Goal: Check status: Check status

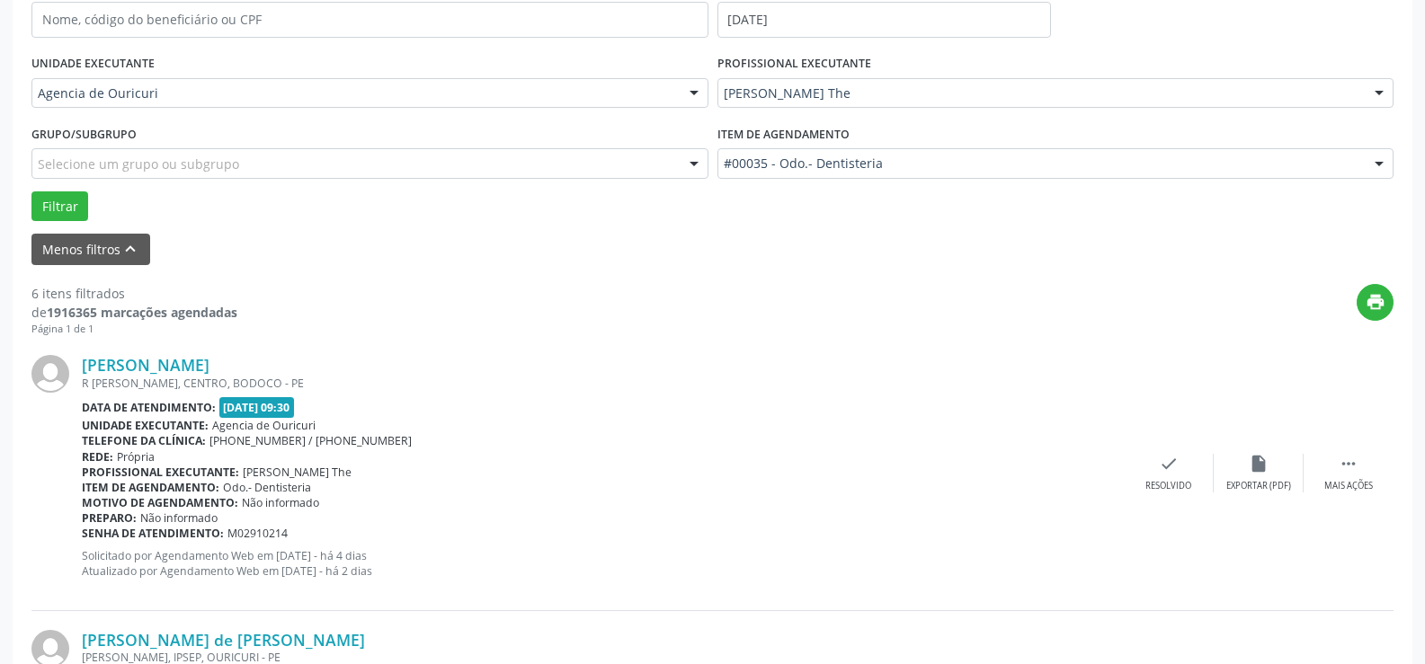
scroll to position [196, 0]
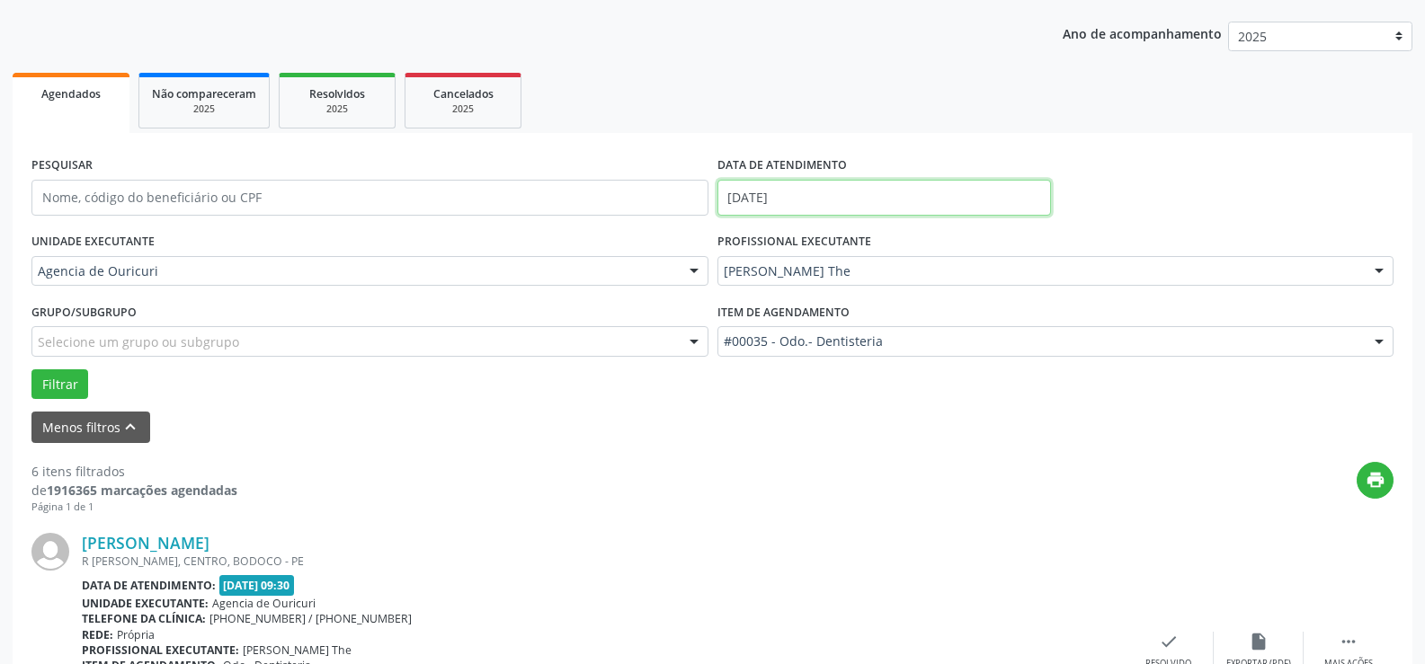
click at [813, 201] on body "Central de Marcação [PERSON_NAME] Recepcionista da clínica  Configurações Sair…" at bounding box center [712, 136] width 1425 height 664
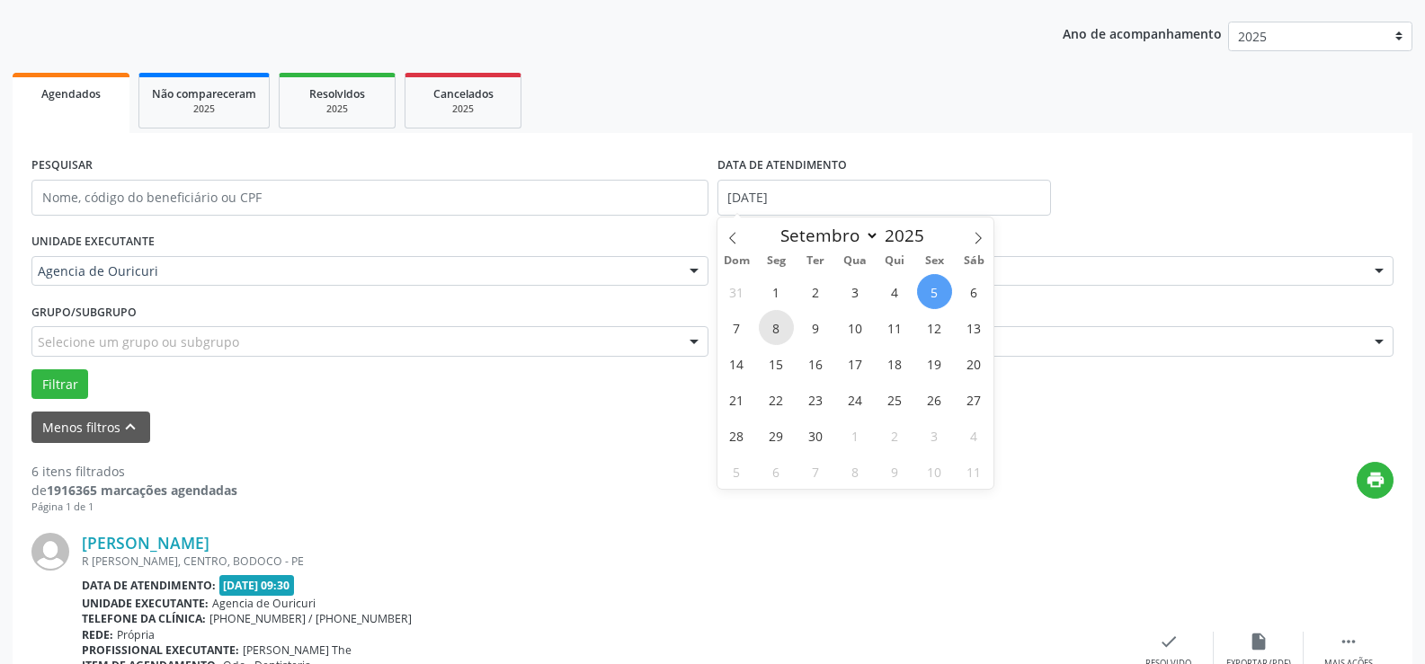
click at [790, 335] on span "8" at bounding box center [776, 327] width 35 height 35
type input "[DATE]"
click at [790, 335] on span "8" at bounding box center [776, 327] width 35 height 35
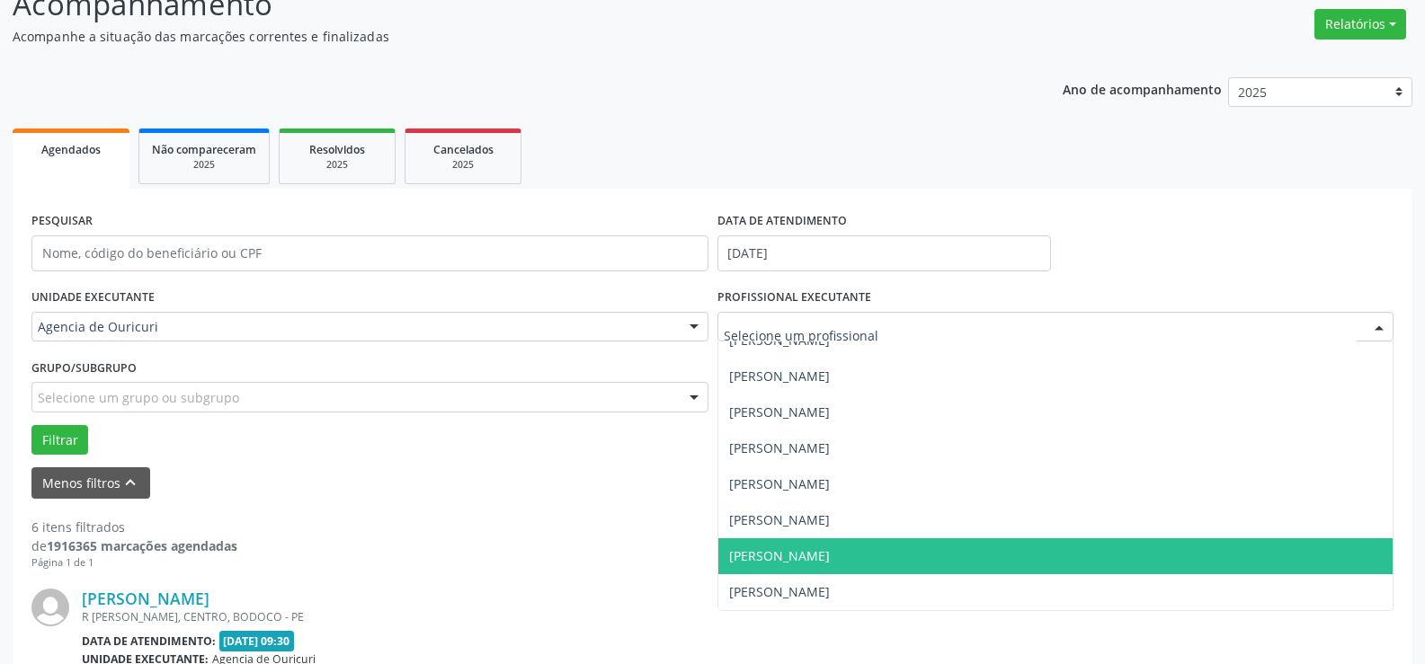
scroll to position [180, 0]
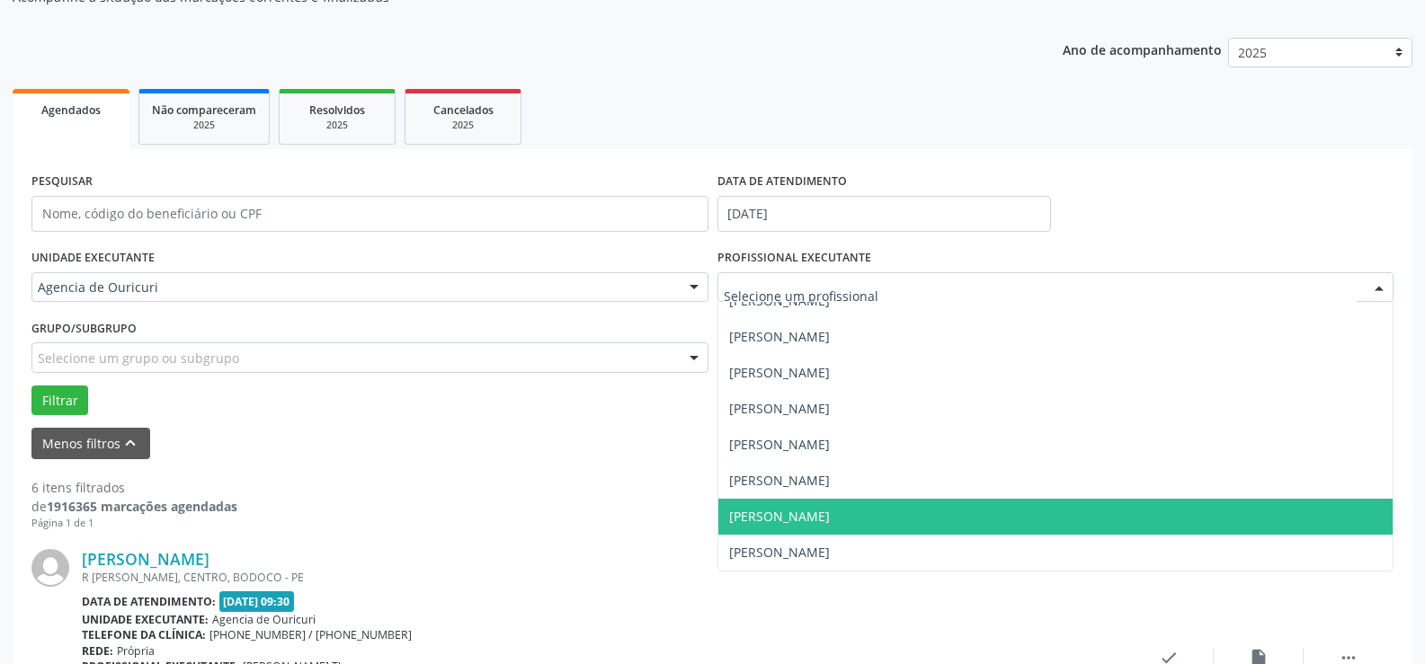
click at [819, 529] on span "[PERSON_NAME]" at bounding box center [1055, 517] width 675 height 36
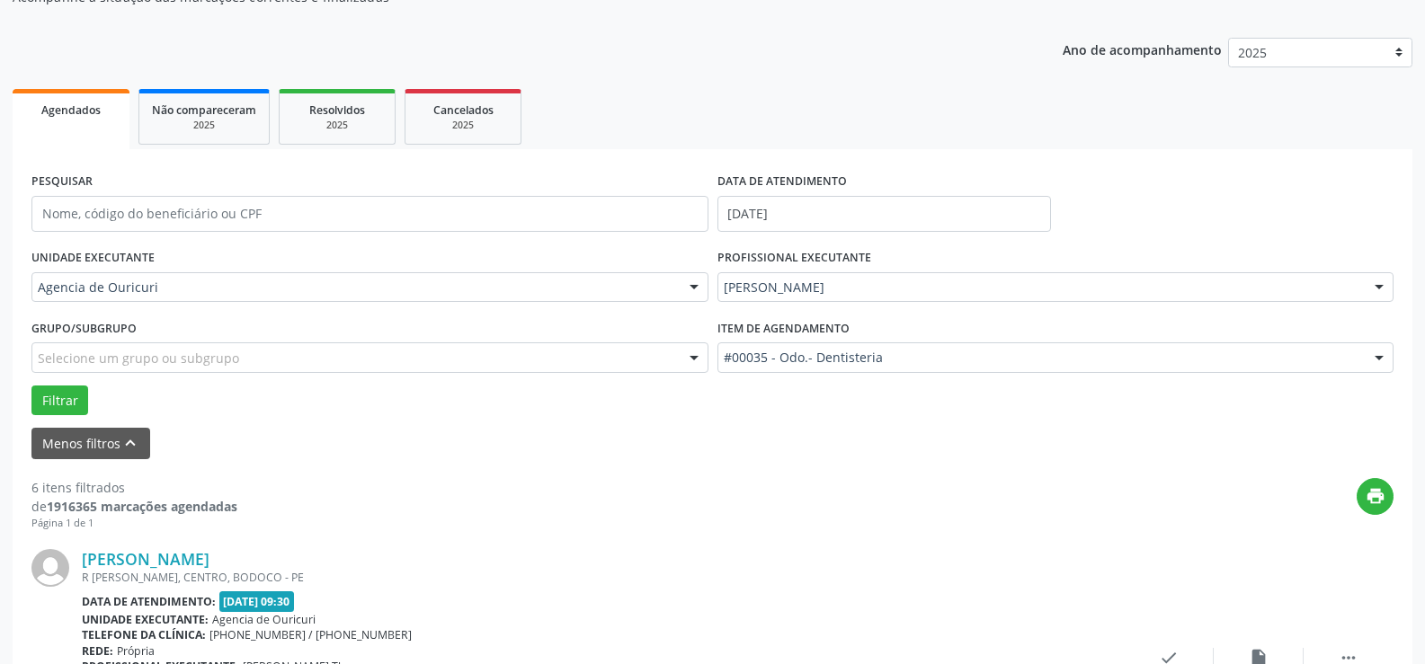
click at [872, 368] on div "#00035 - Odo.- Dentisteria" at bounding box center [1055, 357] width 677 height 31
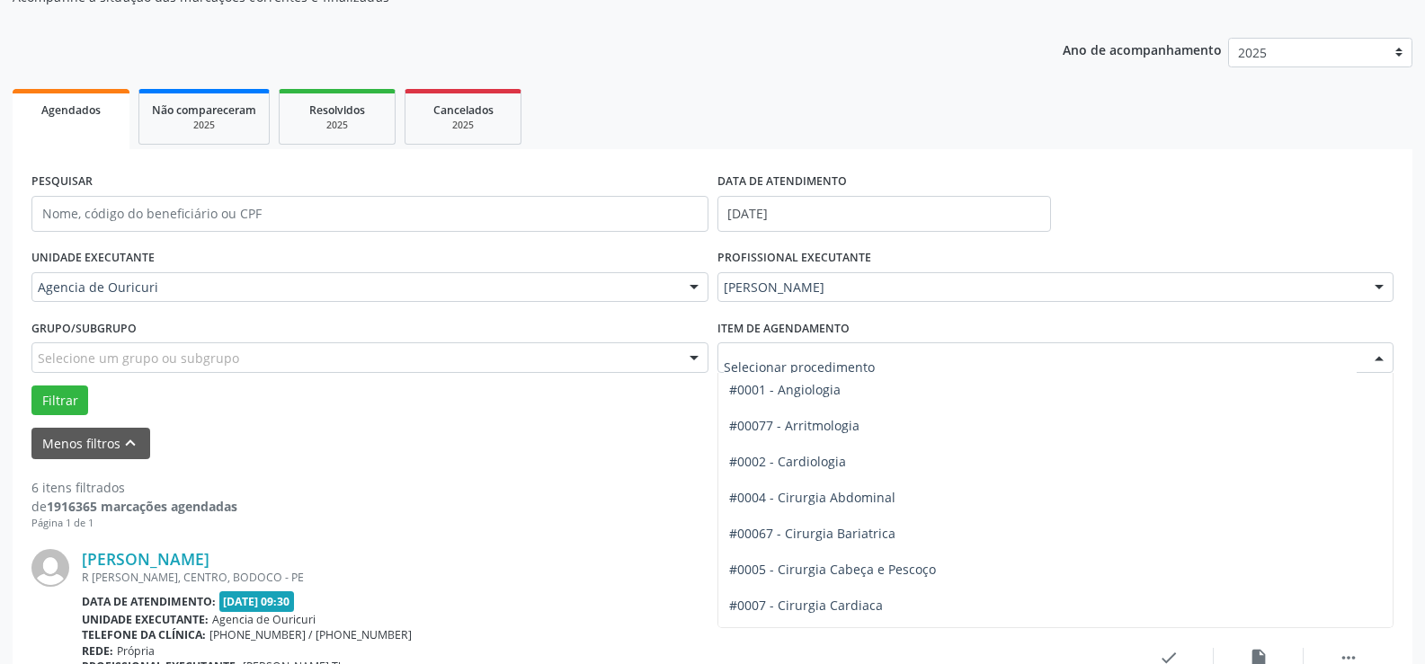
scroll to position [0, 0]
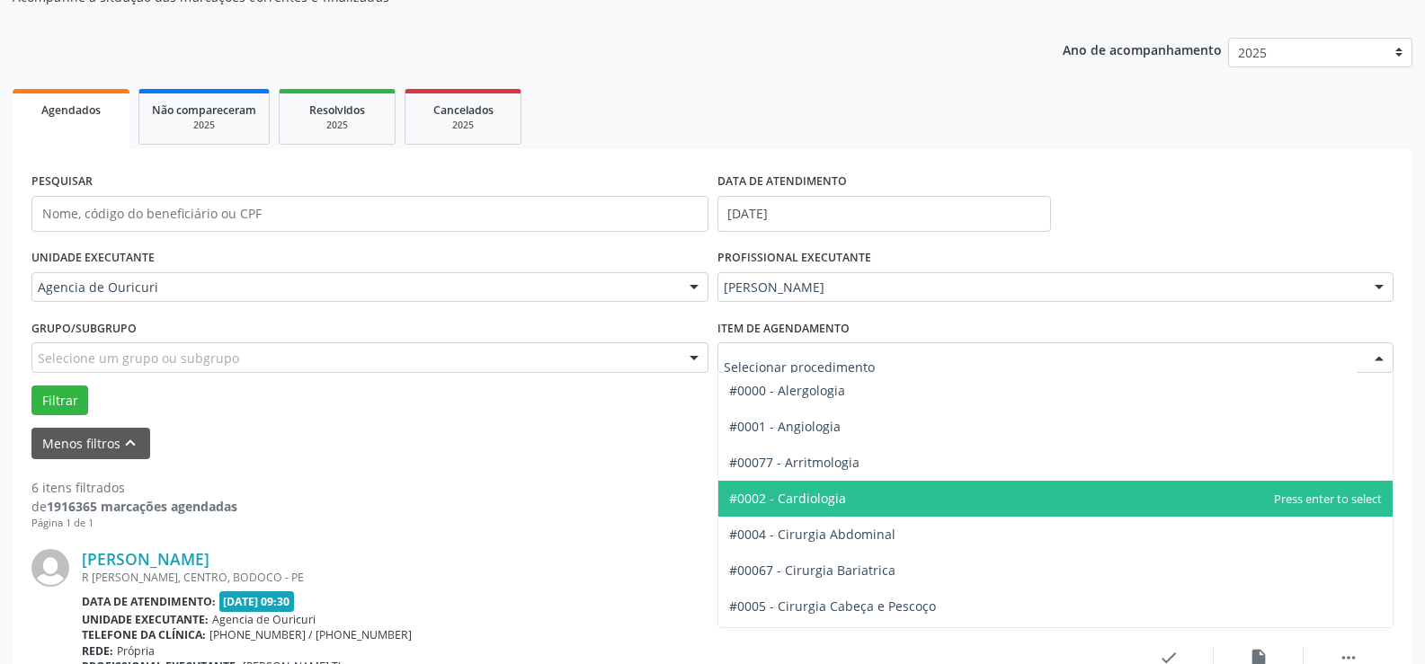
click at [801, 496] on span "#0002 - Cardiologia" at bounding box center [787, 498] width 117 height 17
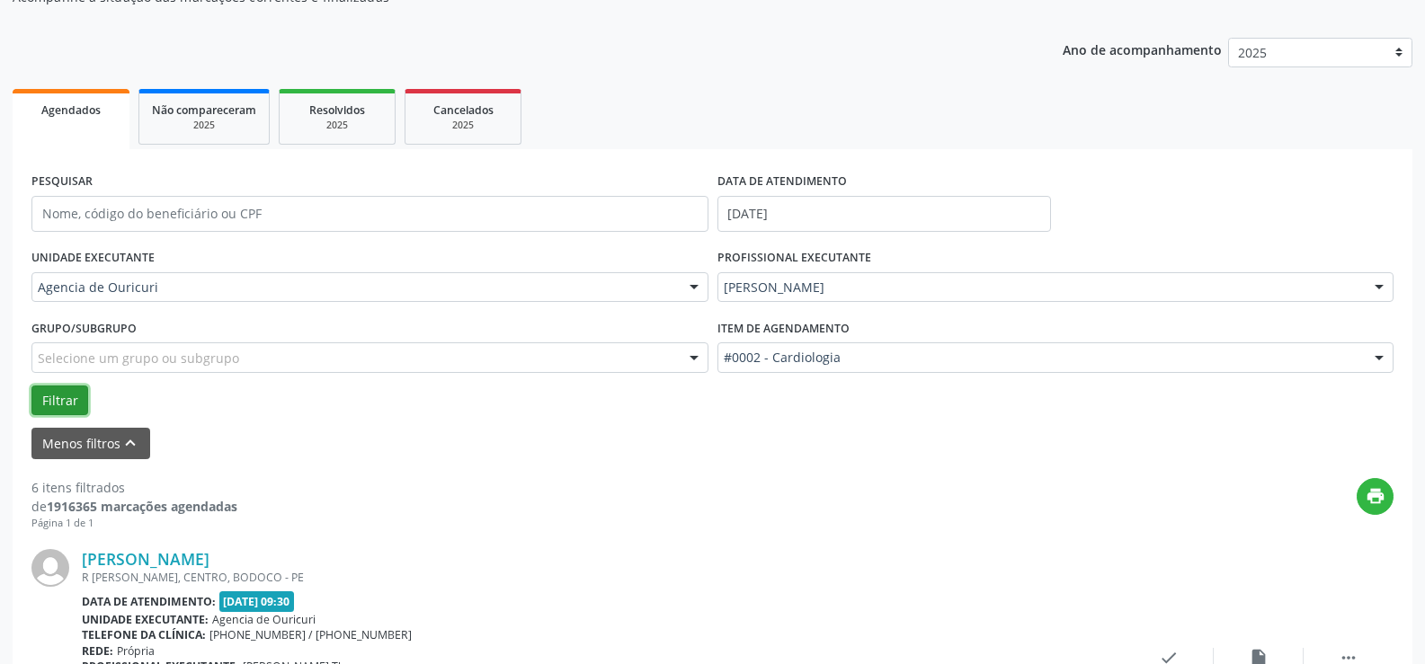
click at [67, 409] on button "Filtrar" at bounding box center [59, 401] width 57 height 31
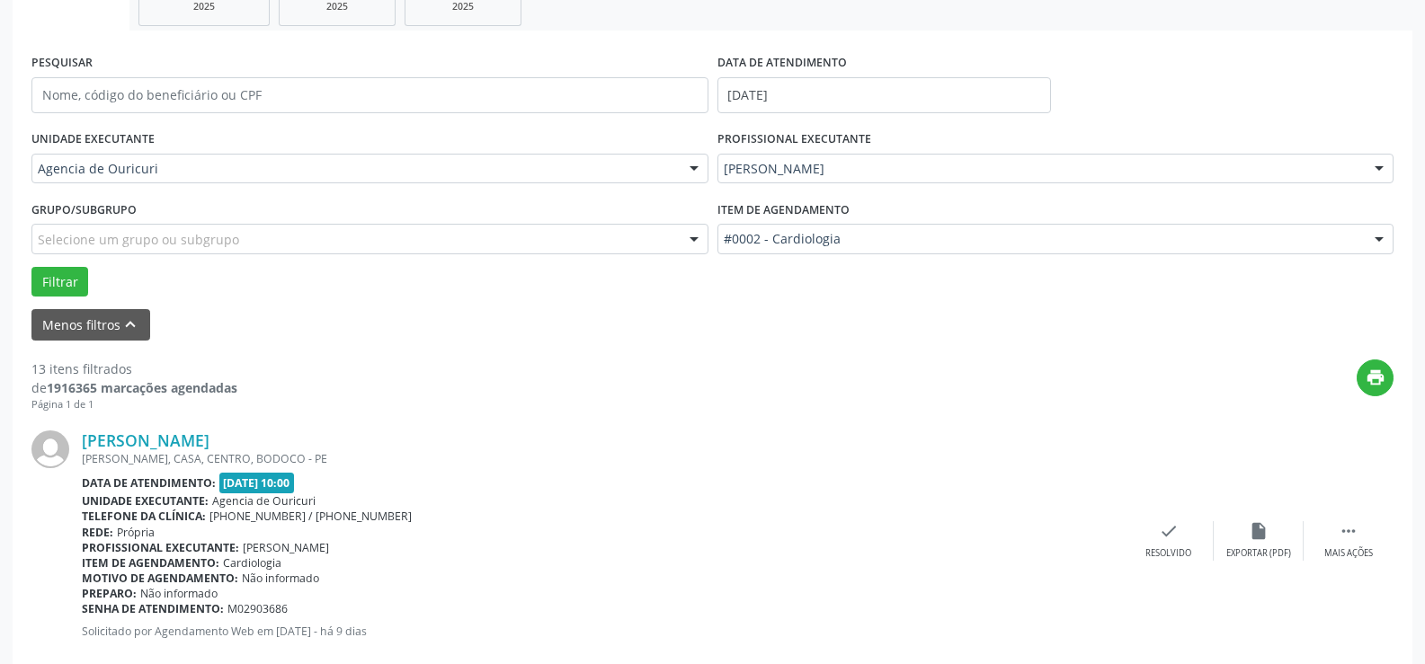
scroll to position [299, 0]
click at [1359, 384] on button "print" at bounding box center [1374, 377] width 37 height 37
click at [875, 86] on input "[DATE]" at bounding box center [883, 94] width 333 height 36
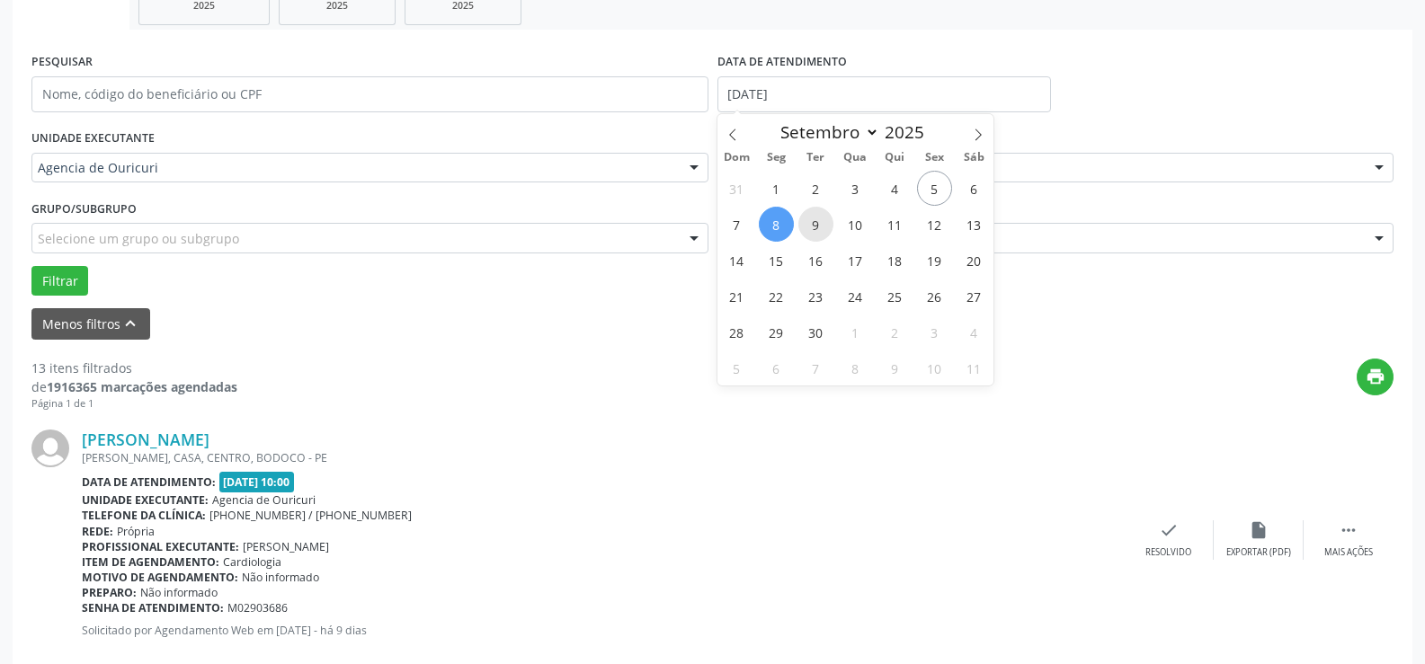
click at [819, 211] on span "9" at bounding box center [815, 224] width 35 height 35
type input "[DATE]"
click at [819, 211] on span "9" at bounding box center [815, 224] width 35 height 35
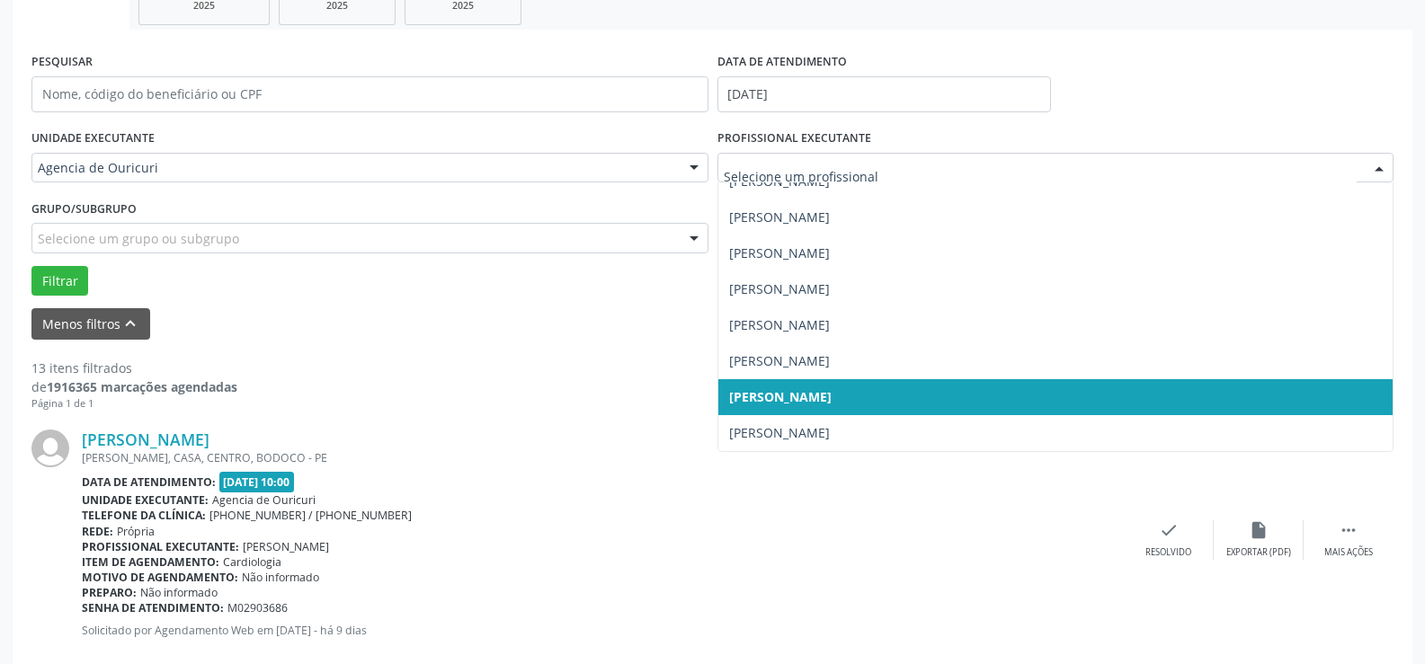
click at [893, 181] on div at bounding box center [1055, 168] width 677 height 31
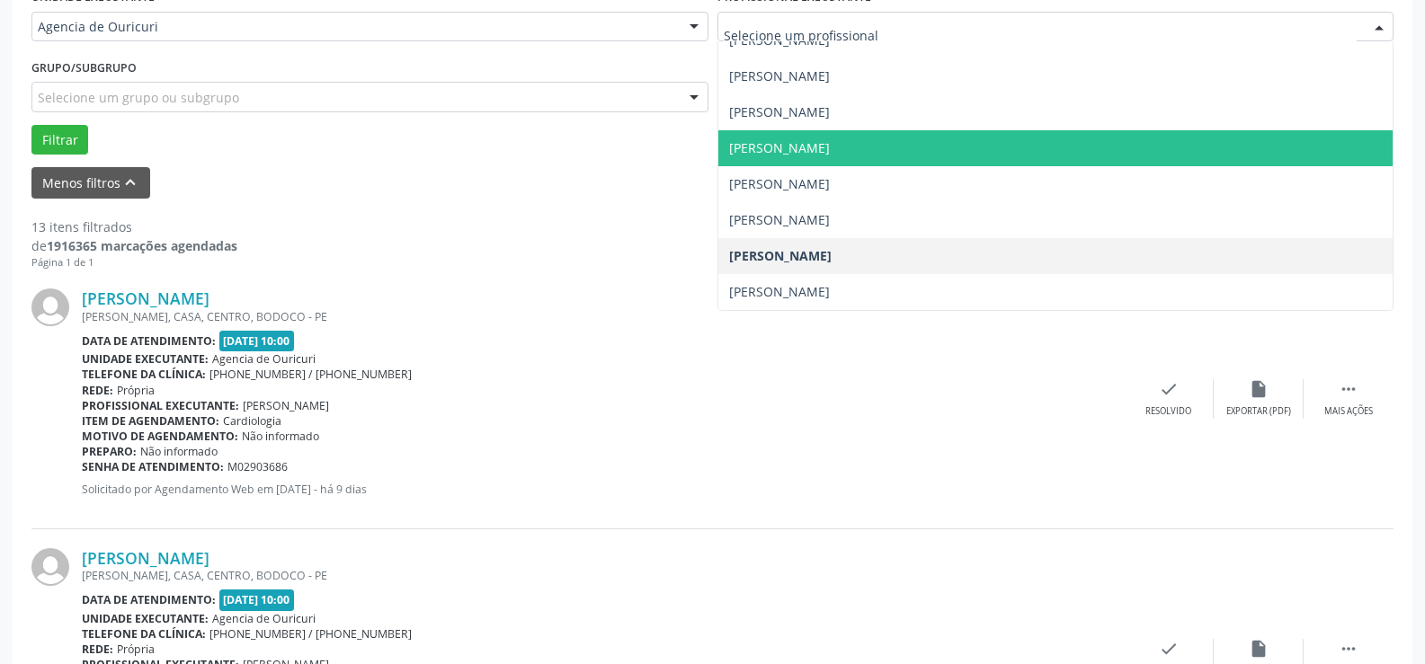
scroll to position [389, 0]
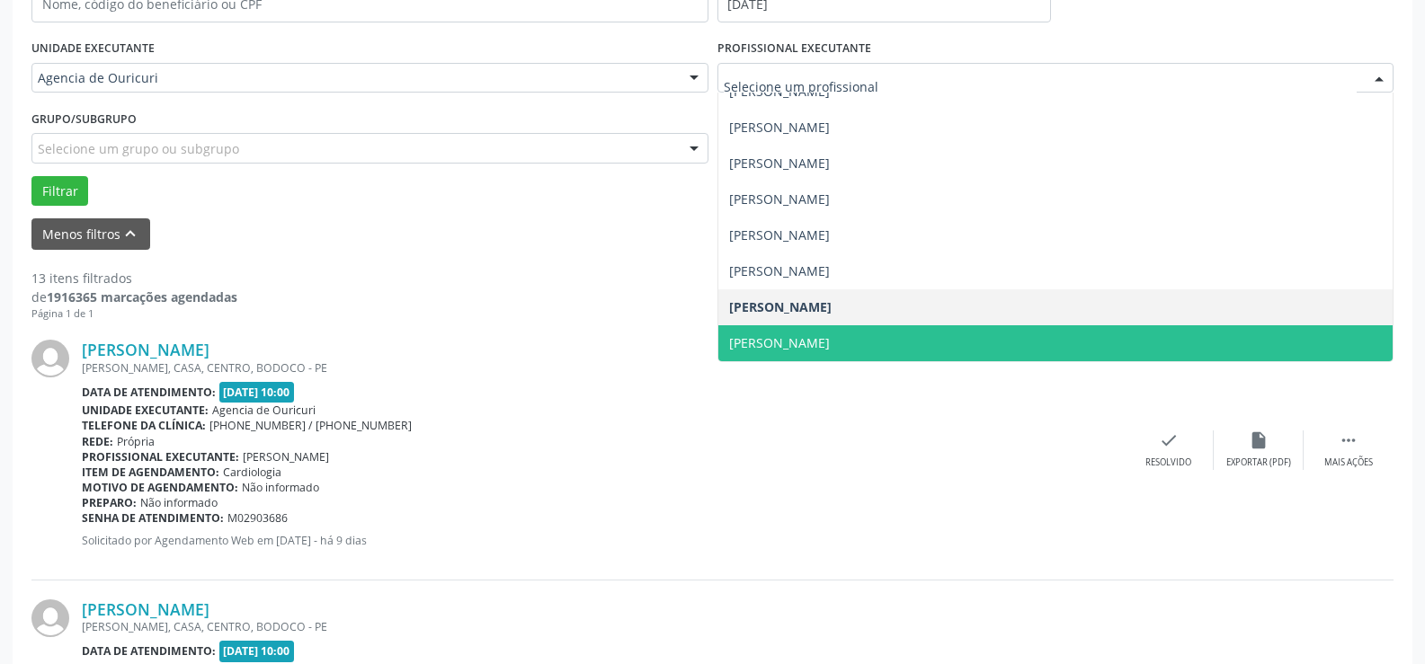
click at [813, 336] on span "[PERSON_NAME]" at bounding box center [779, 342] width 101 height 17
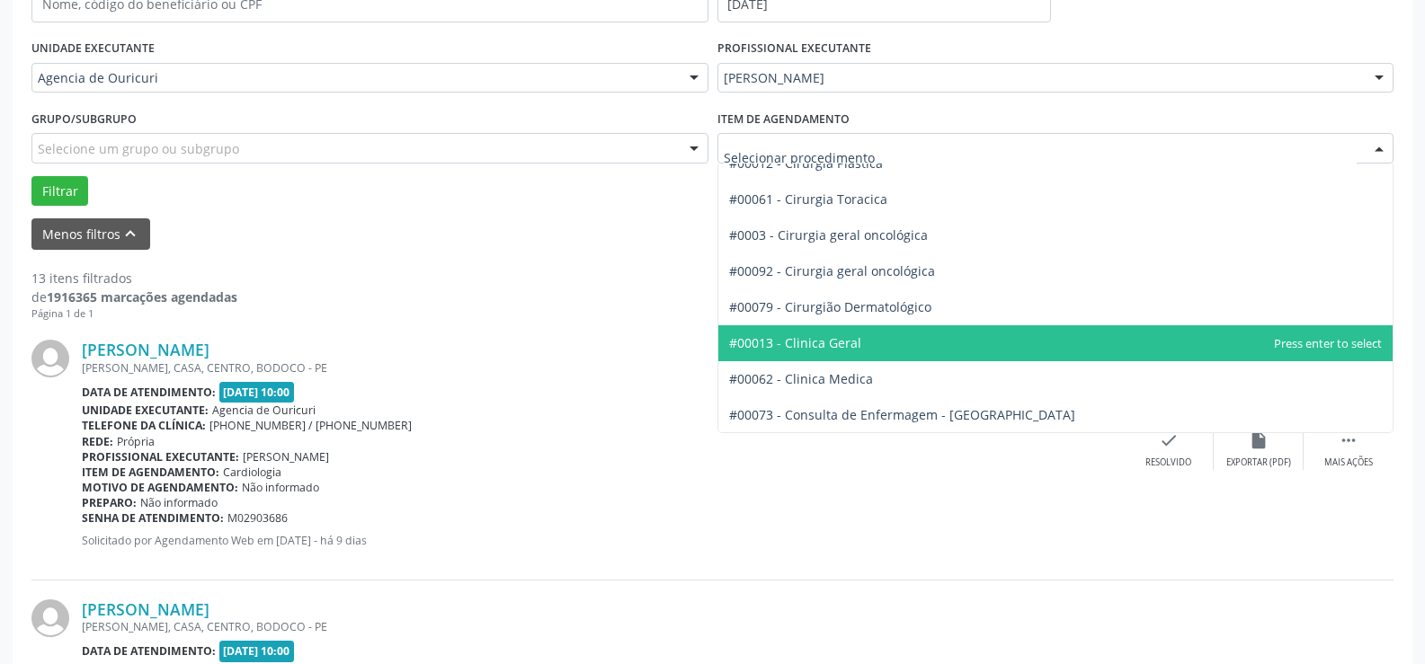
scroll to position [360, 0]
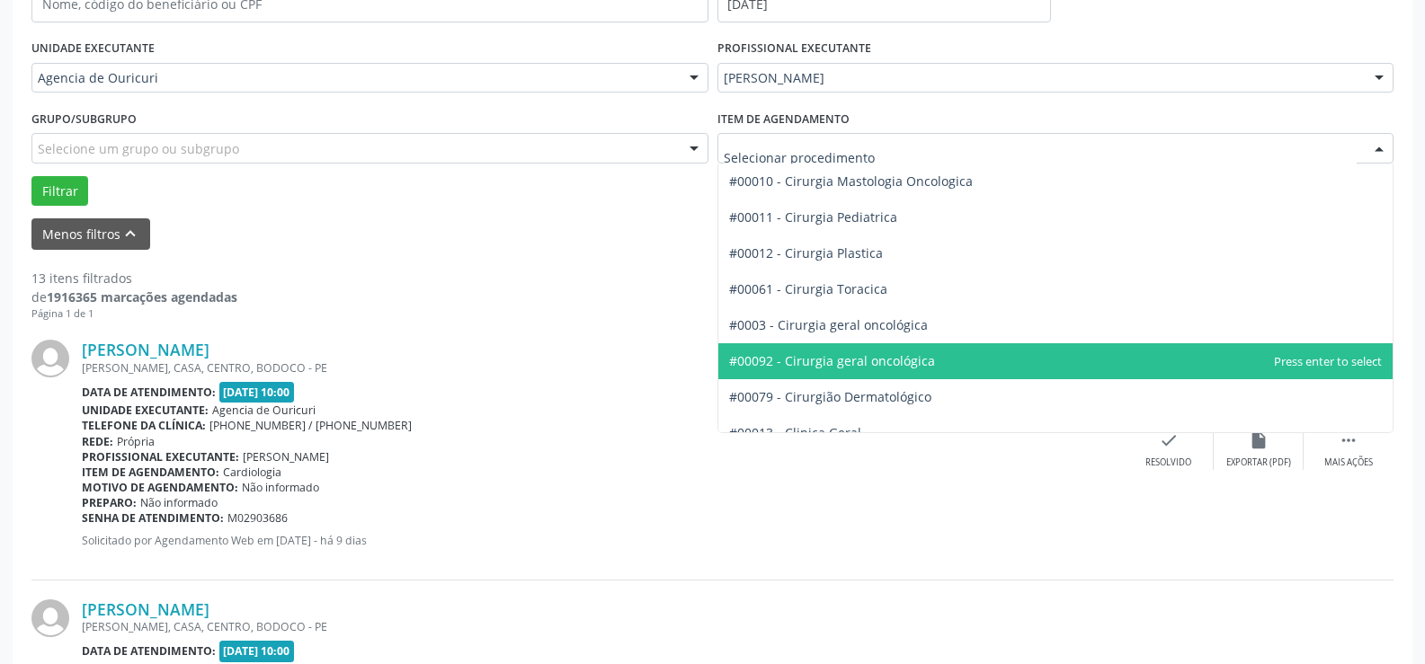
scroll to position [449, 0]
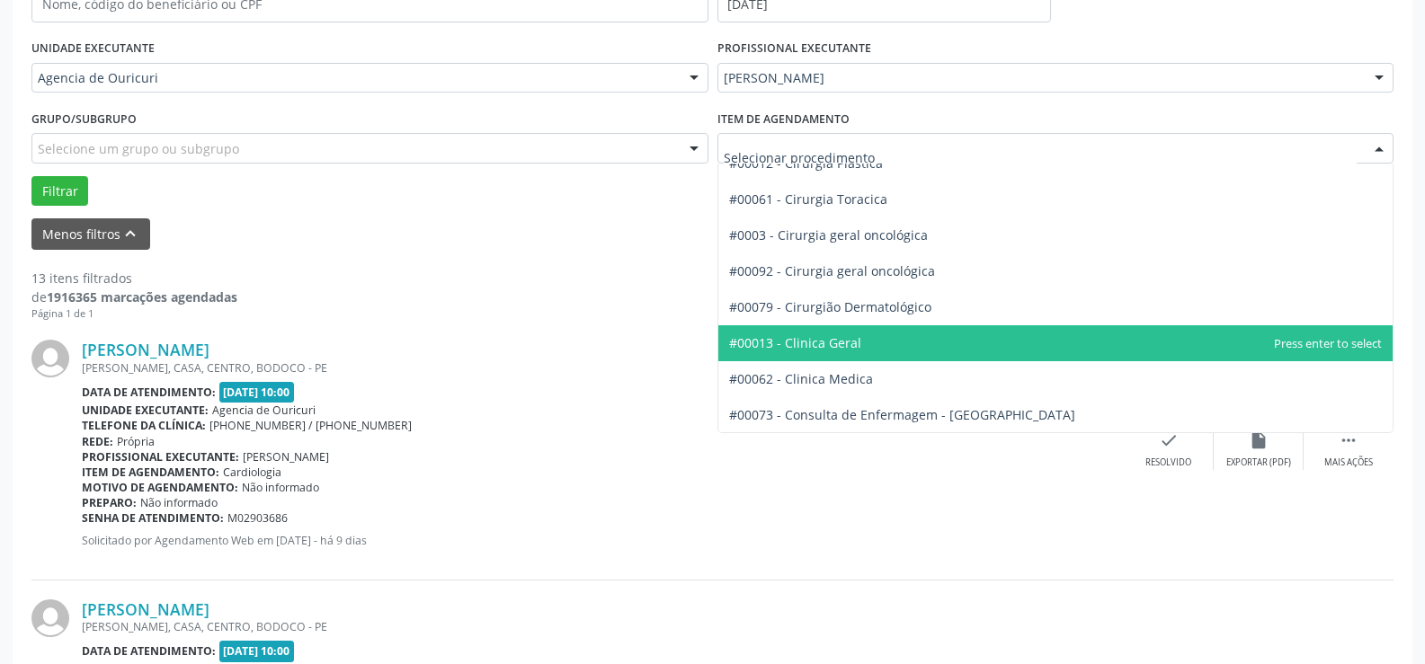
click at [792, 353] on span "#00013 - Clinica Geral" at bounding box center [1055, 343] width 675 height 36
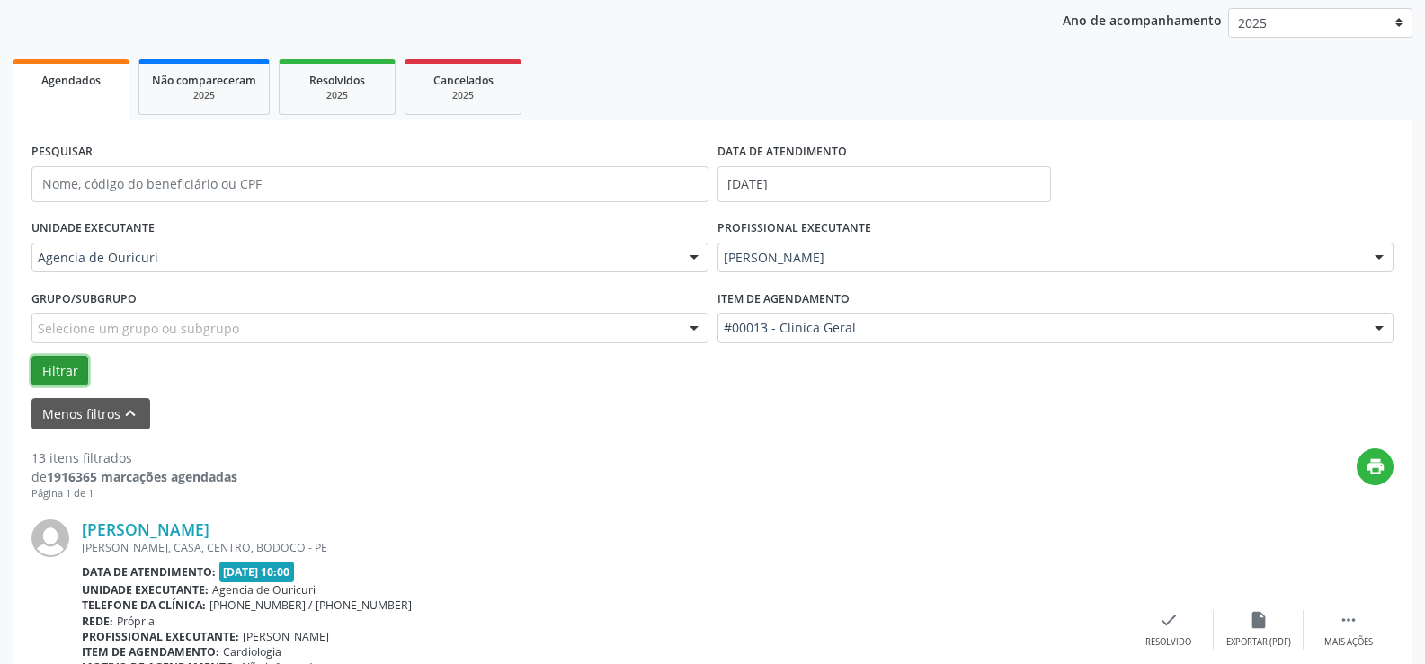
click at [51, 374] on button "Filtrar" at bounding box center [59, 371] width 57 height 31
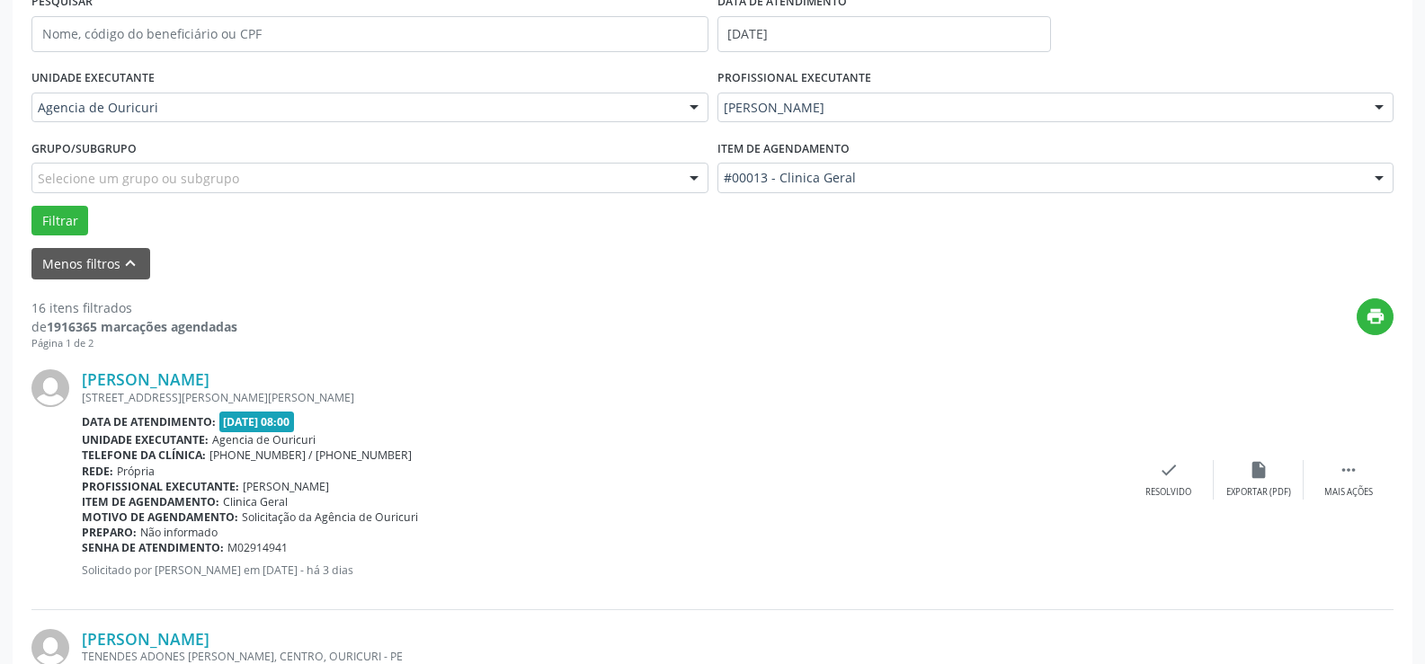
scroll to position [629, 0]
